Goal: Information Seeking & Learning: Learn about a topic

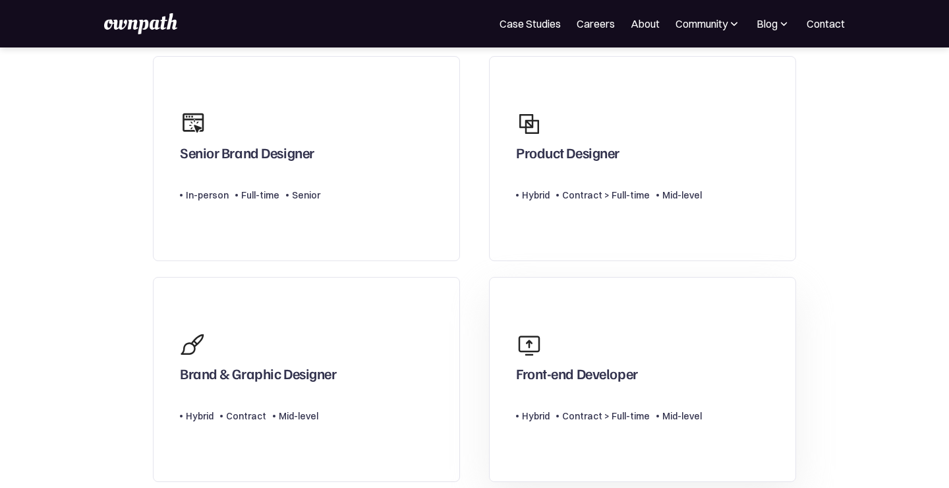
scroll to position [128, 0]
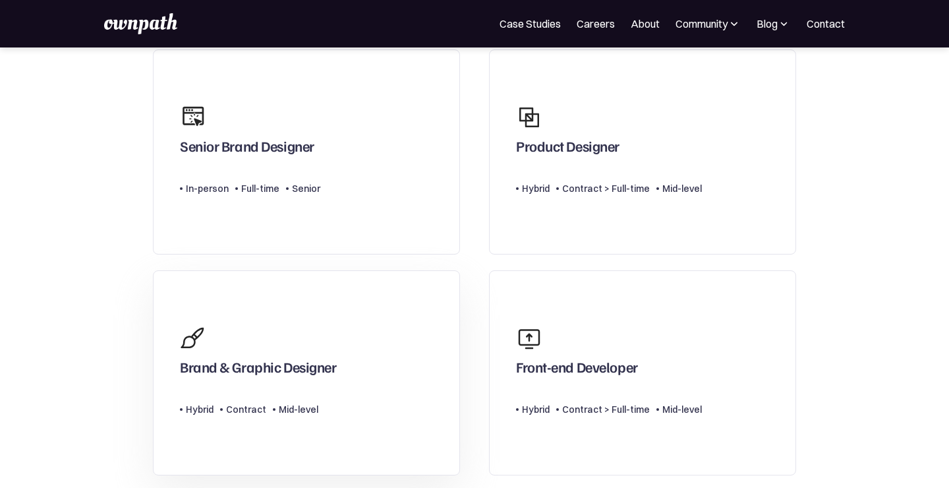
click at [401, 353] on link "Brand & Graphic Designer Type Level Hybrid Contract Mid-level" at bounding box center [306, 372] width 307 height 205
click at [587, 148] on div "Product Designer" at bounding box center [567, 149] width 103 height 24
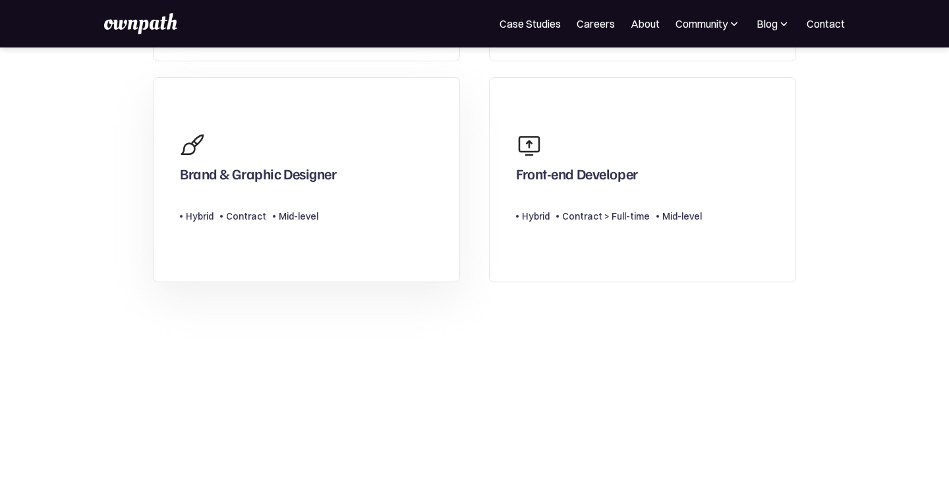
scroll to position [331, 0]
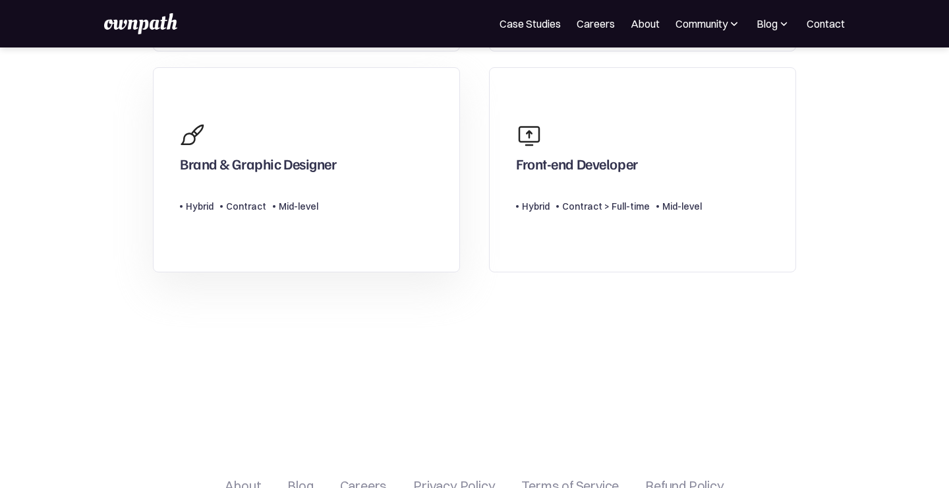
click at [333, 173] on div "Brand & Graphic Designer" at bounding box center [258, 167] width 156 height 24
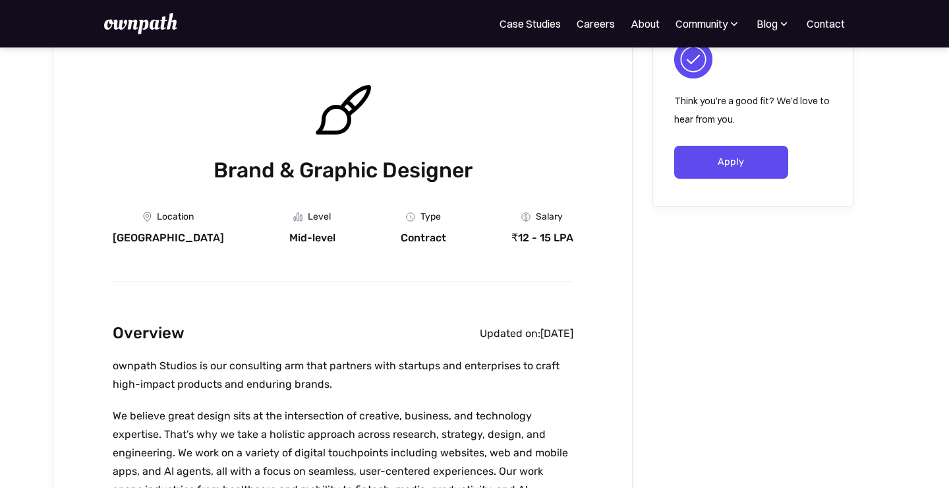
scroll to position [82, 0]
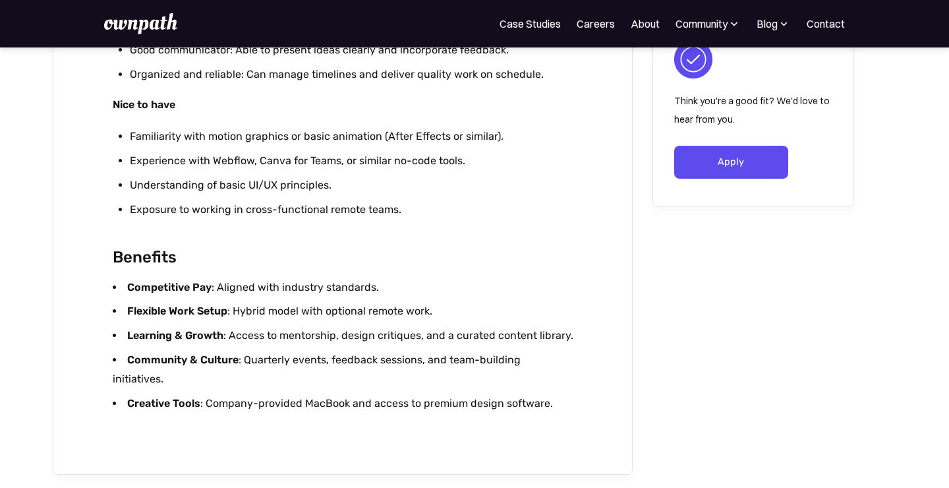
scroll to position [1250, 0]
